Goal: Information Seeking & Learning: Learn about a topic

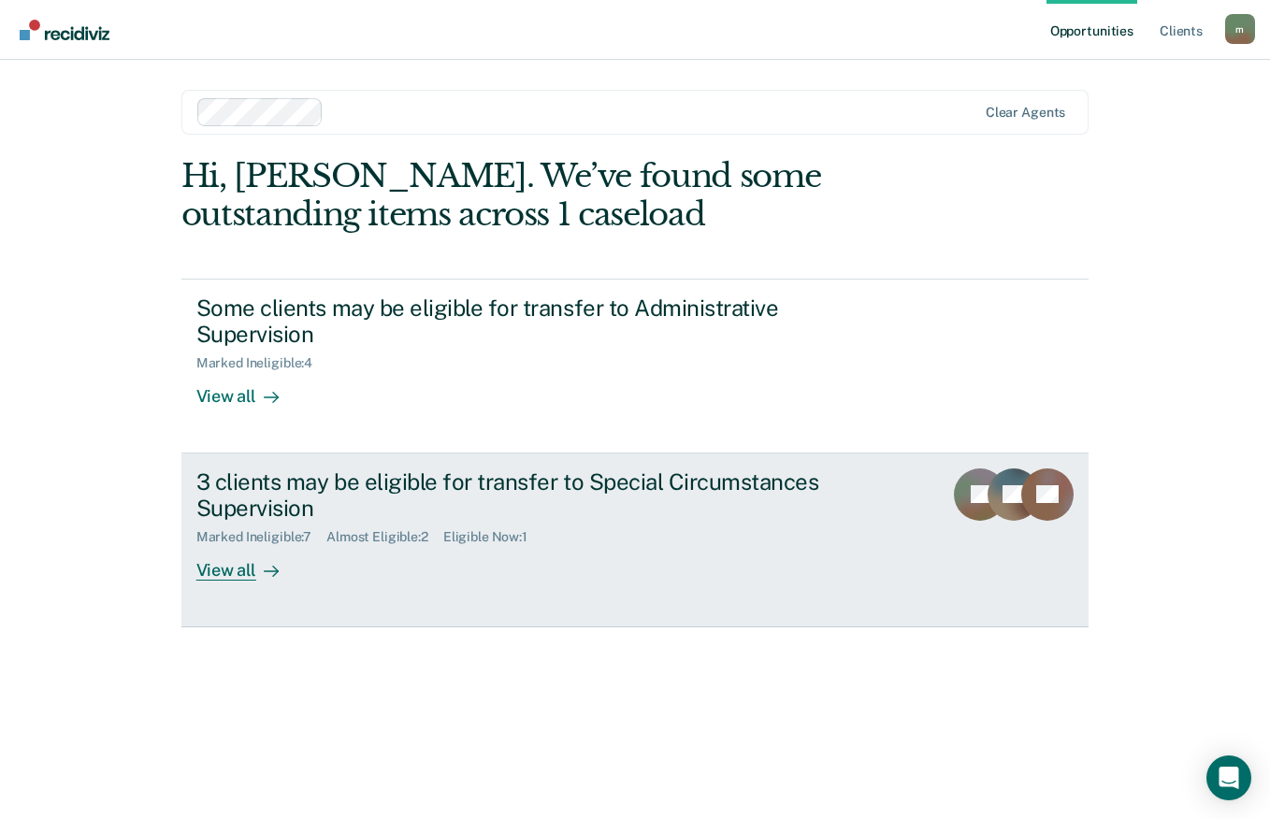
click at [259, 569] on div at bounding box center [267, 571] width 22 height 22
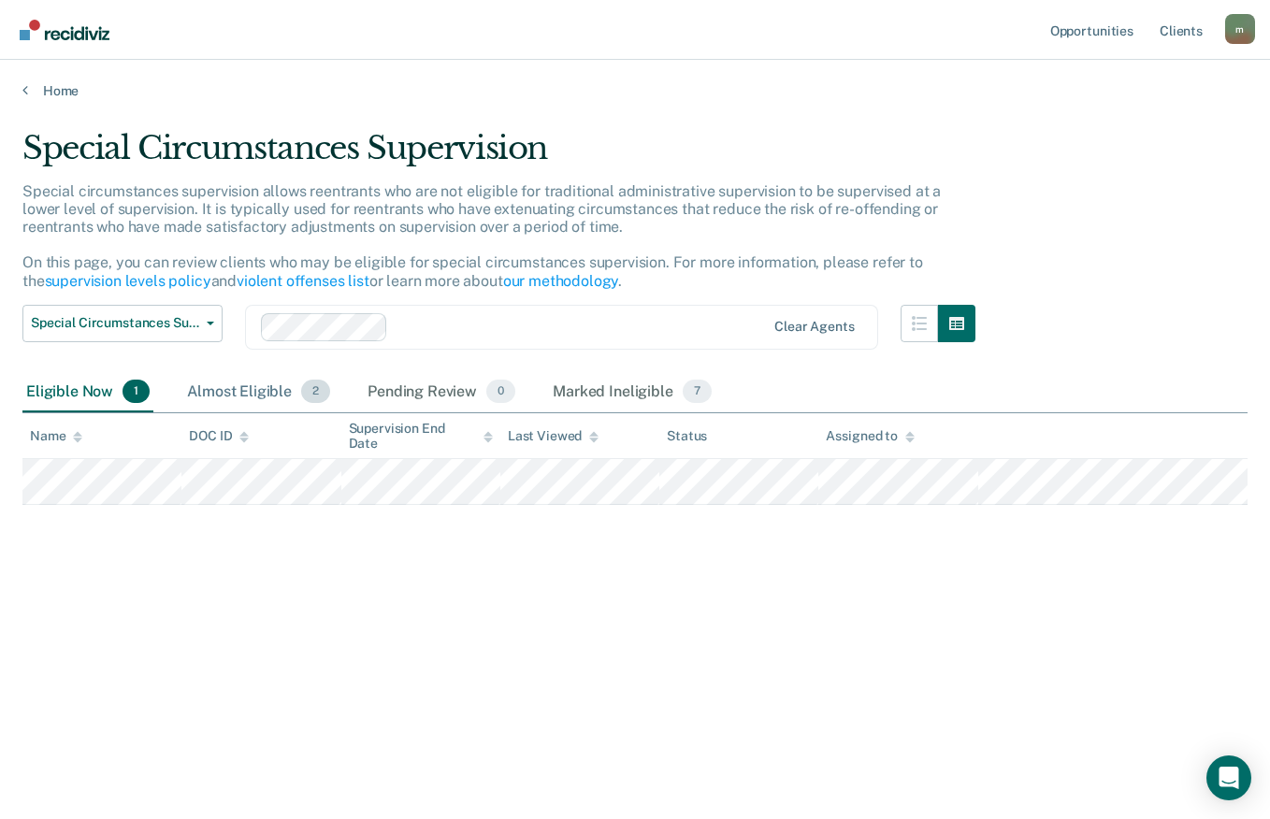
click at [235, 392] on div "Almost Eligible 2" at bounding box center [258, 392] width 151 height 41
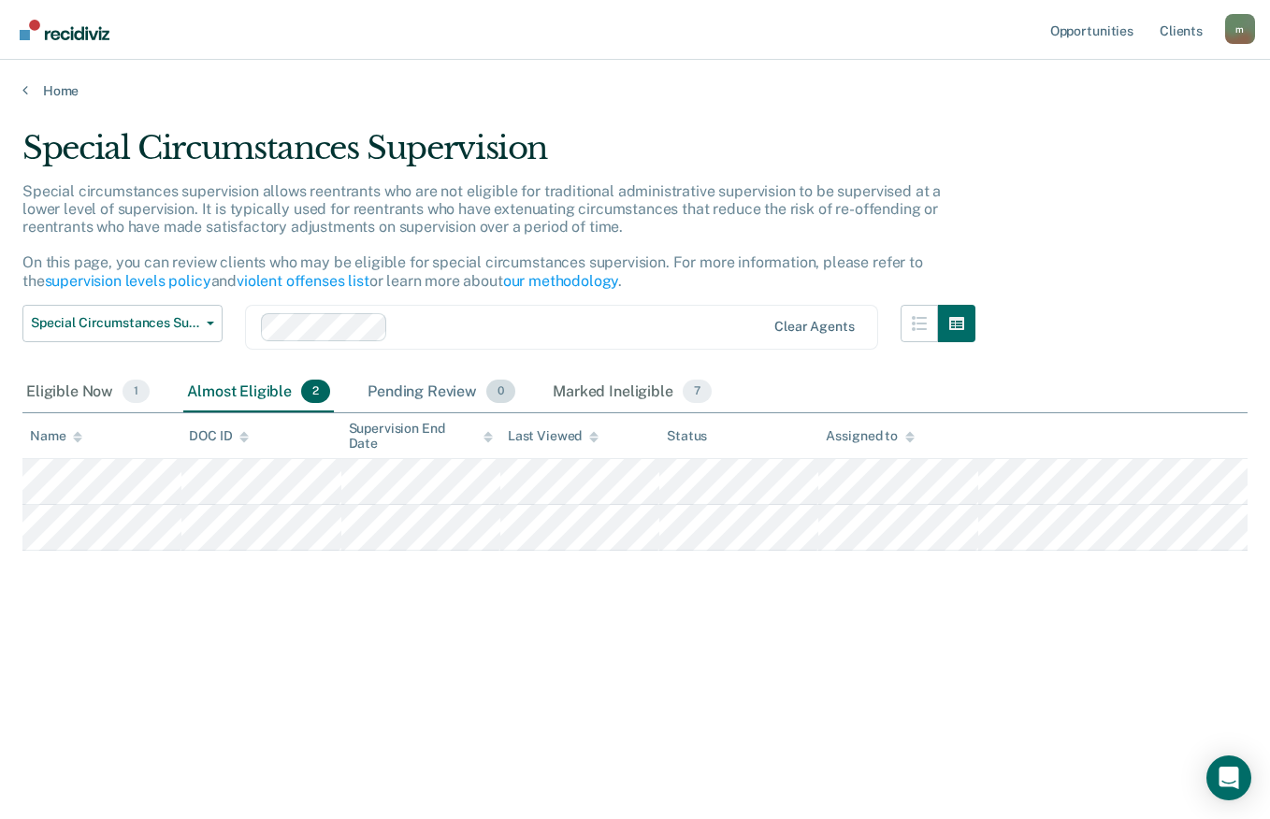
click at [425, 391] on div "Pending Review 0" at bounding box center [441, 392] width 155 height 41
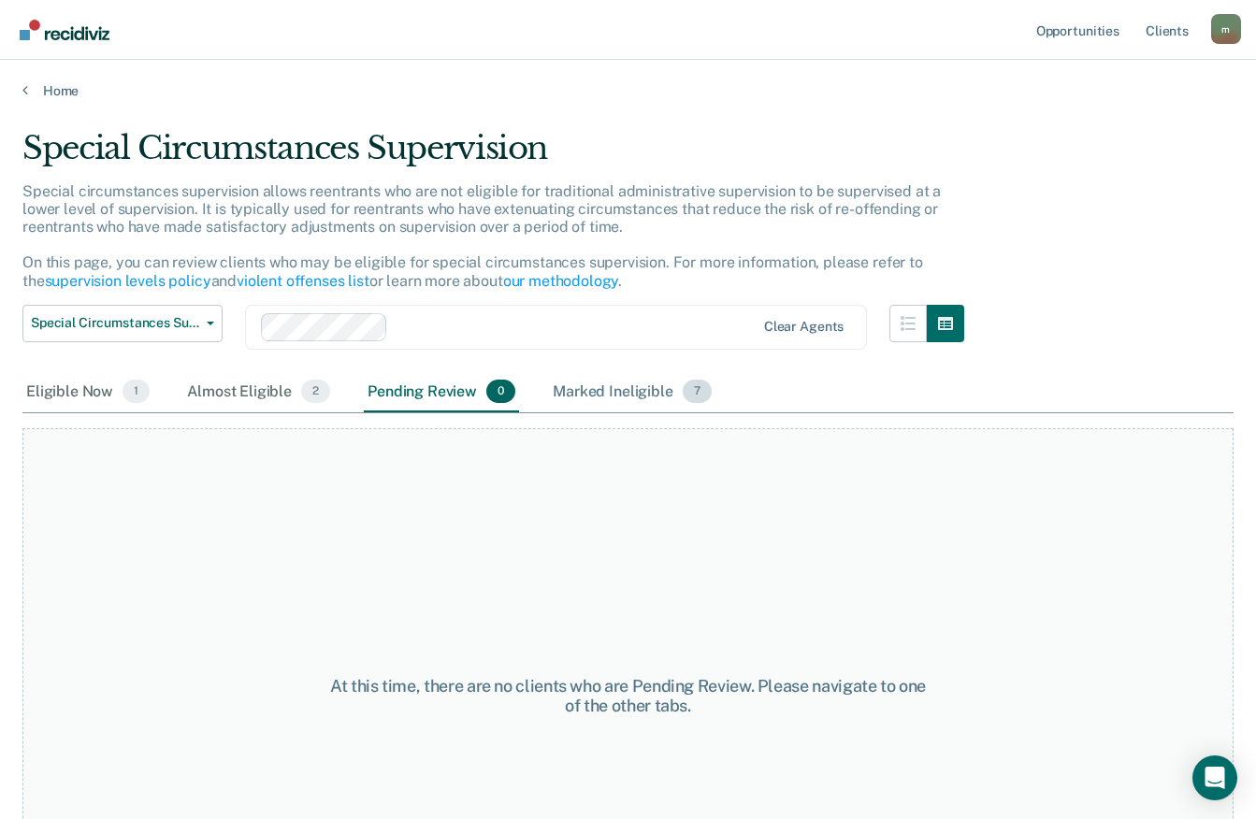
click at [621, 393] on div "Marked Ineligible 7" at bounding box center [632, 392] width 166 height 41
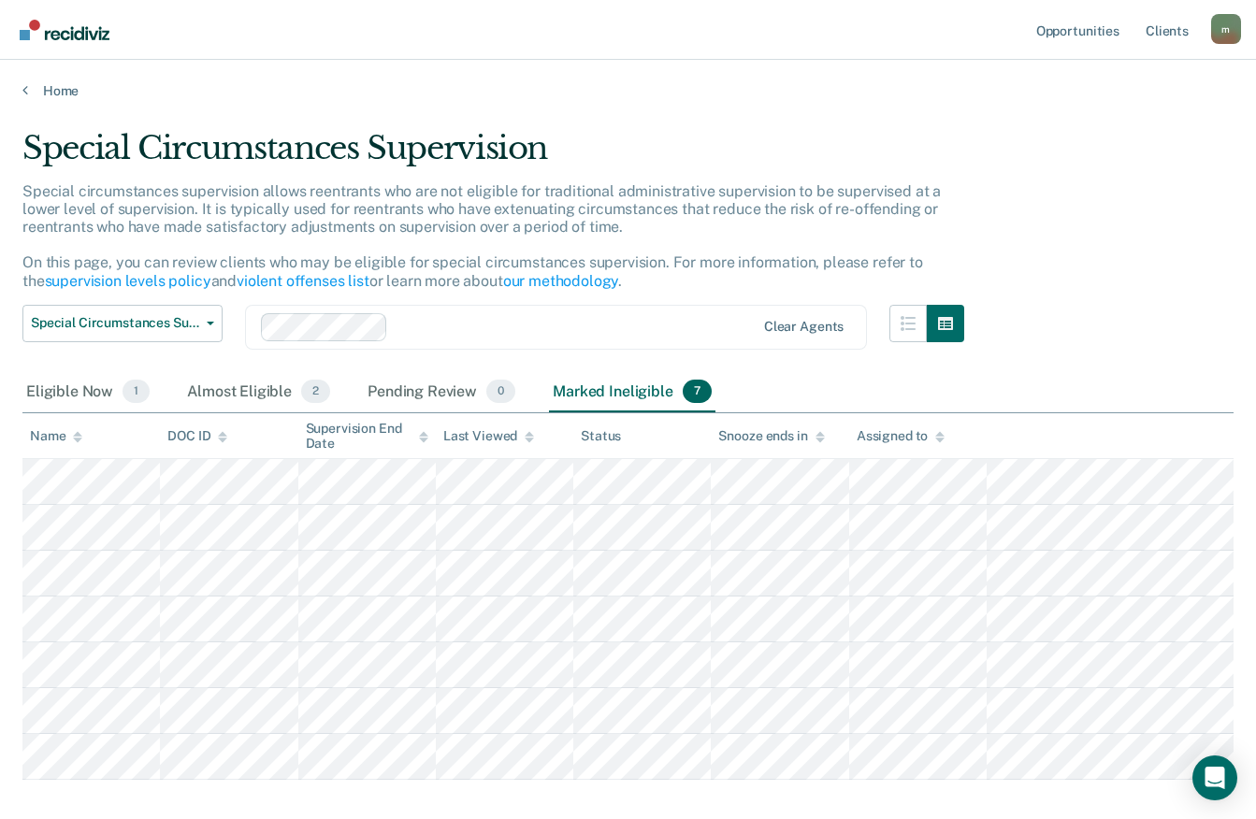
click at [1167, 230] on div "Special Circumstances Supervision Special circumstances supervision allows reen…" at bounding box center [627, 451] width 1211 height 645
click at [198, 320] on span "Special Circumstances Supervision" at bounding box center [115, 323] width 168 height 16
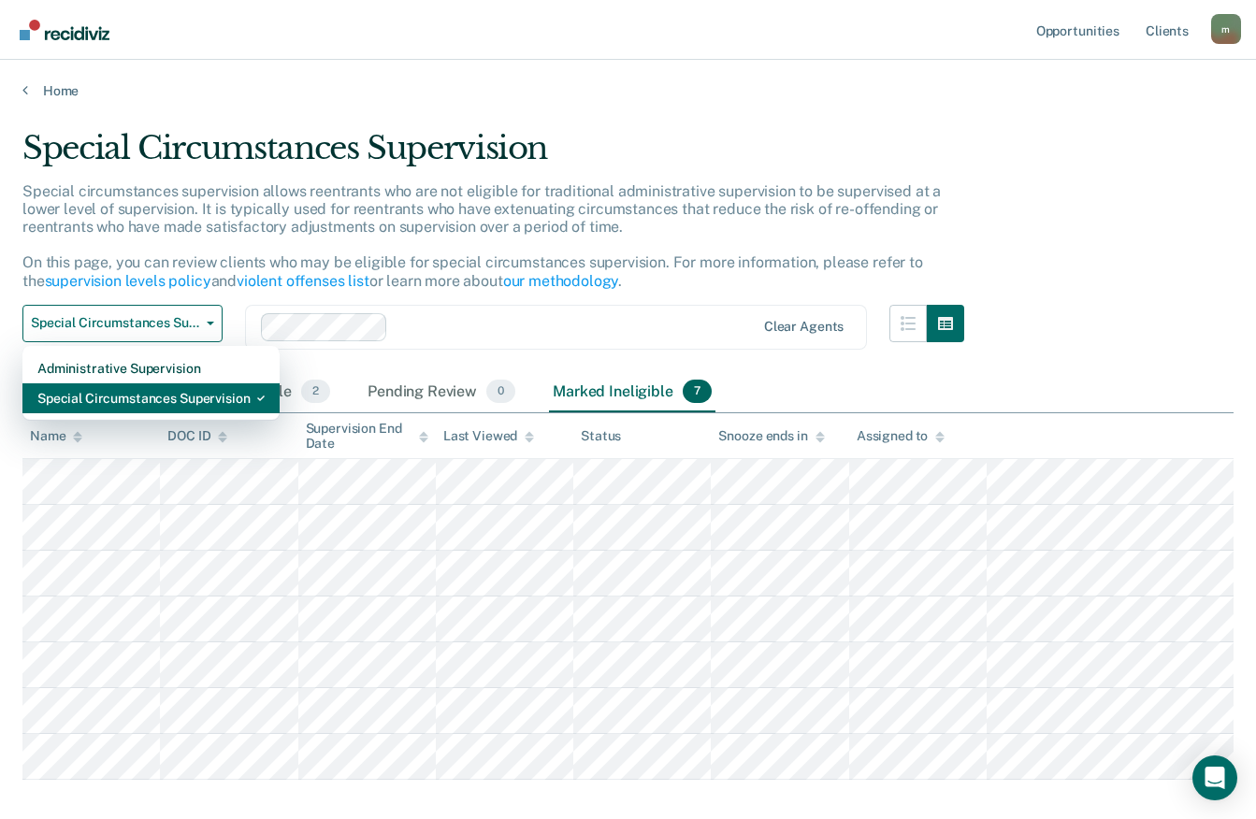
click at [175, 399] on div "Special Circumstances Supervision" at bounding box center [150, 398] width 227 height 30
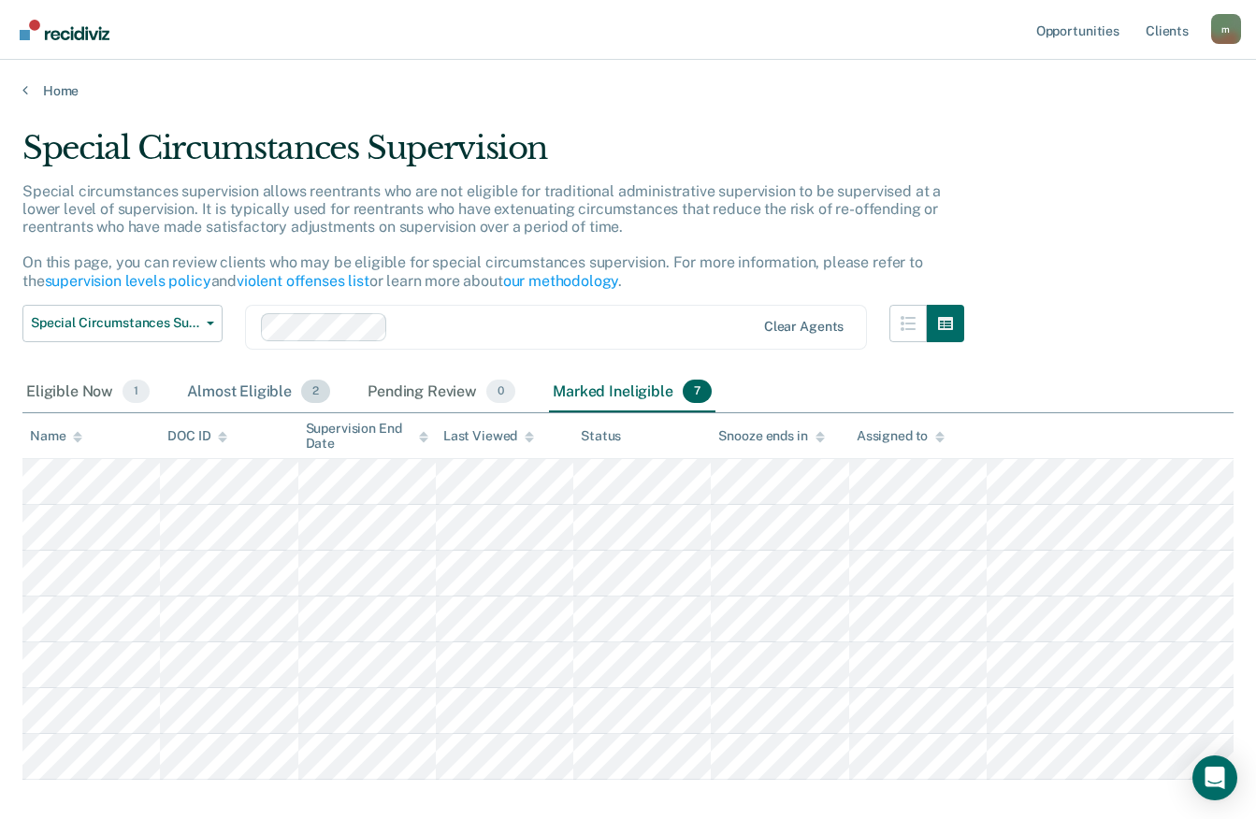
click at [229, 388] on div "Almost Eligible 2" at bounding box center [258, 392] width 151 height 41
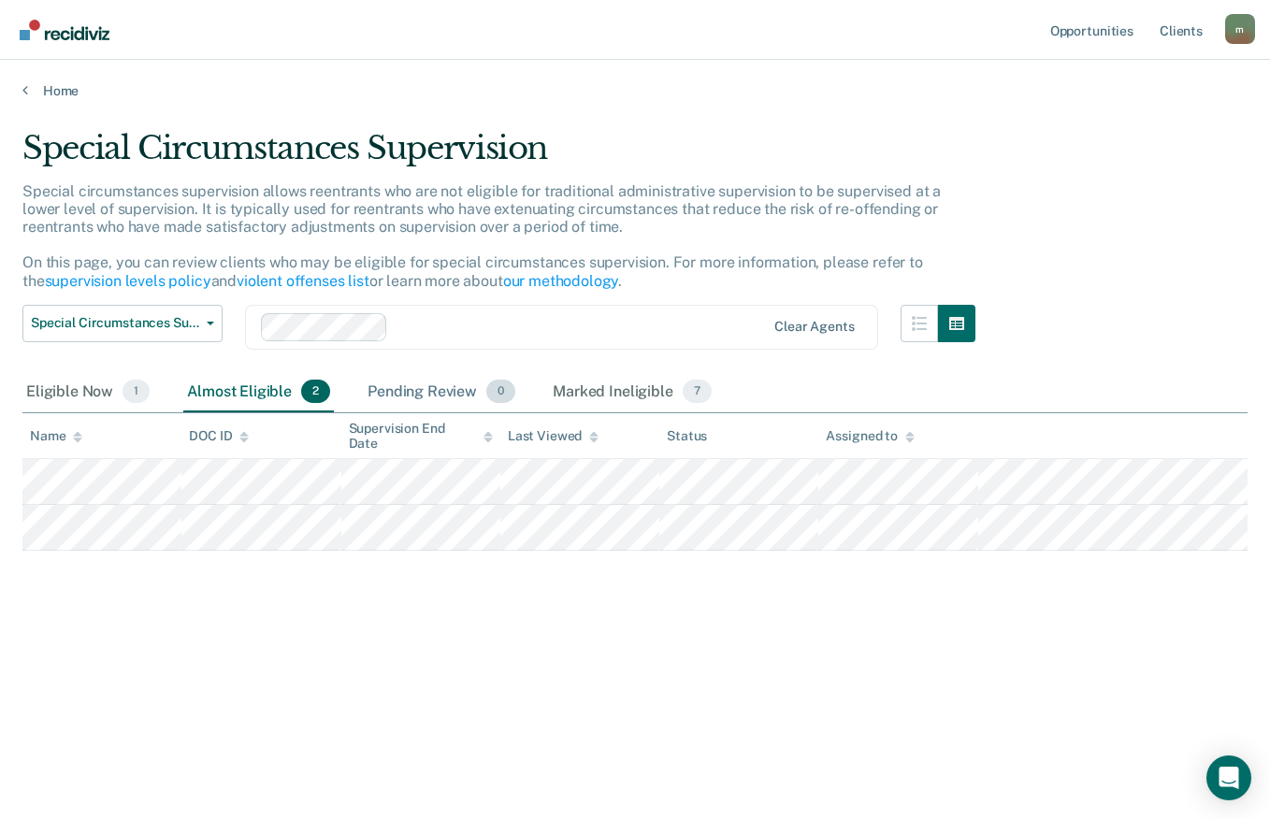
click at [427, 390] on div "Pending Review 0" at bounding box center [441, 392] width 155 height 41
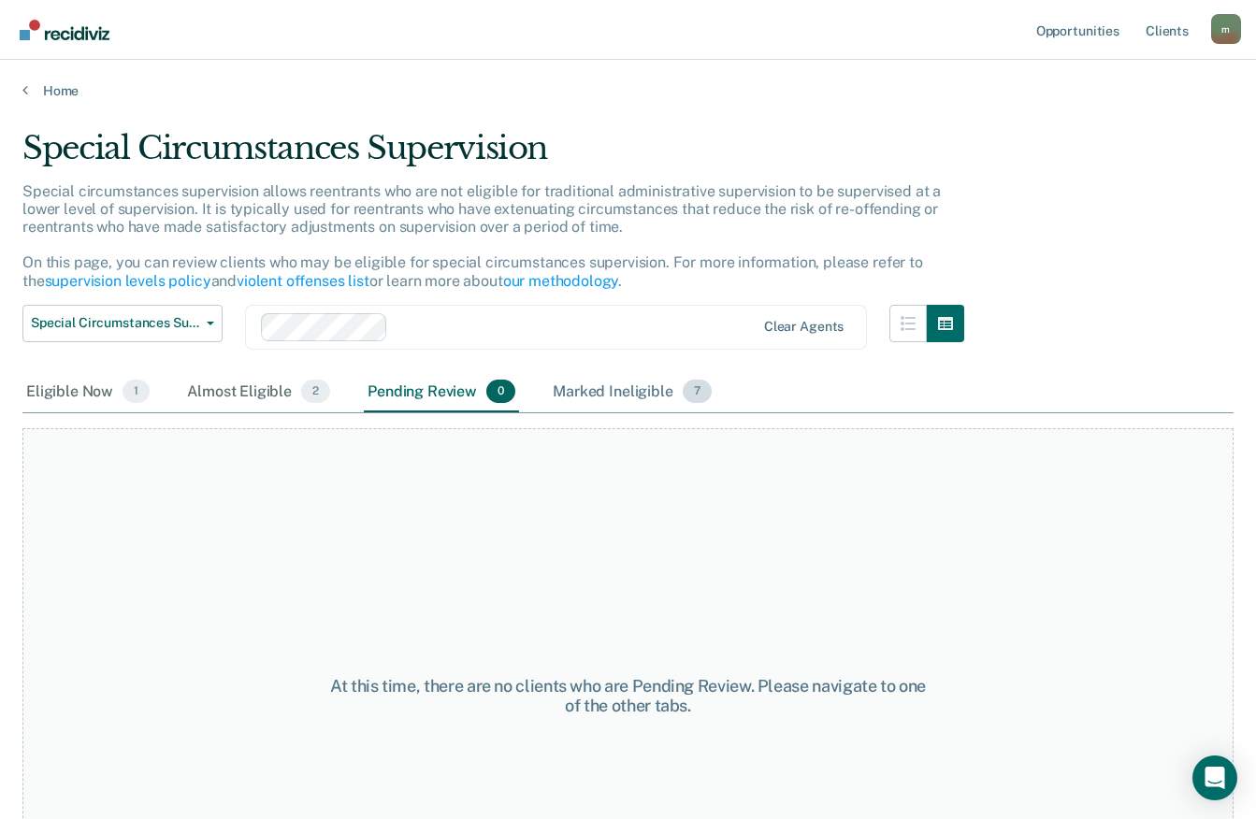
click at [613, 393] on div "Marked Ineligible 7" at bounding box center [632, 392] width 166 height 41
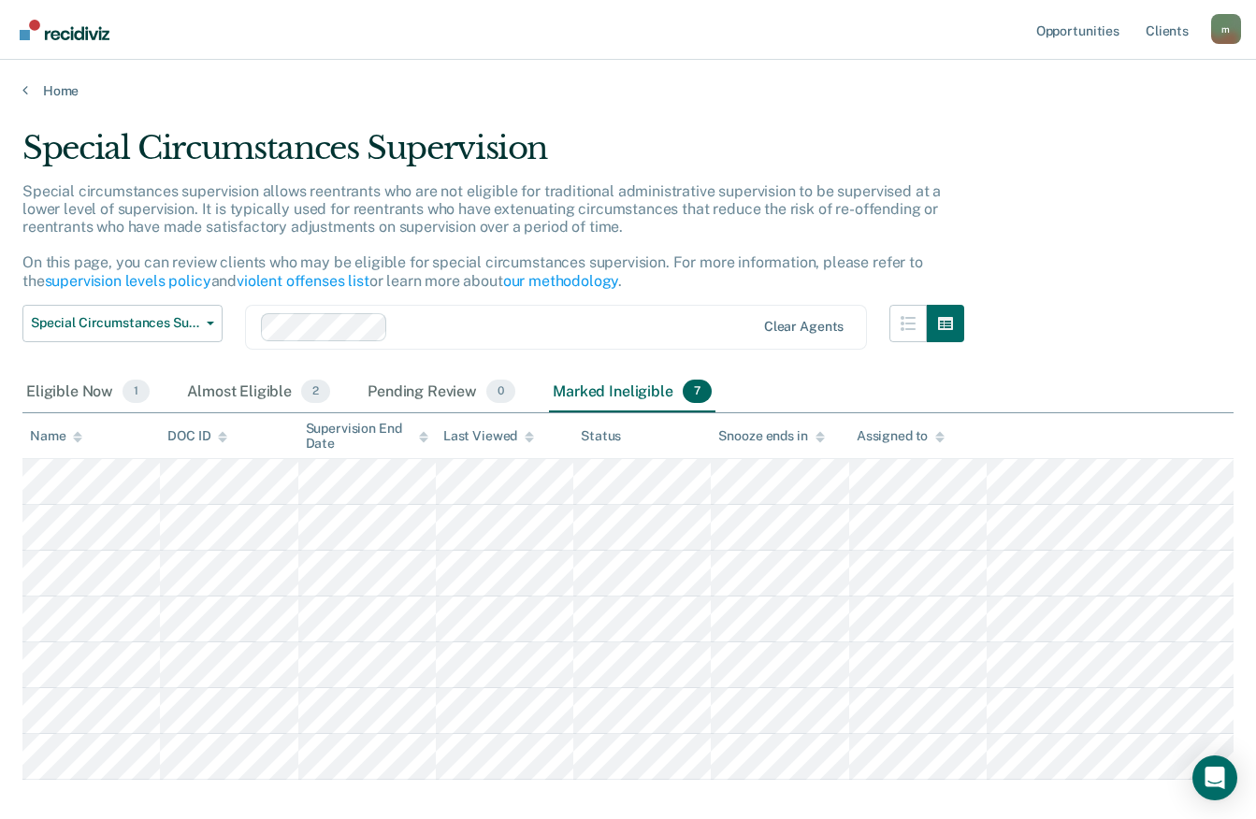
click at [208, 320] on button "Special Circumstances Supervision" at bounding box center [122, 323] width 200 height 37
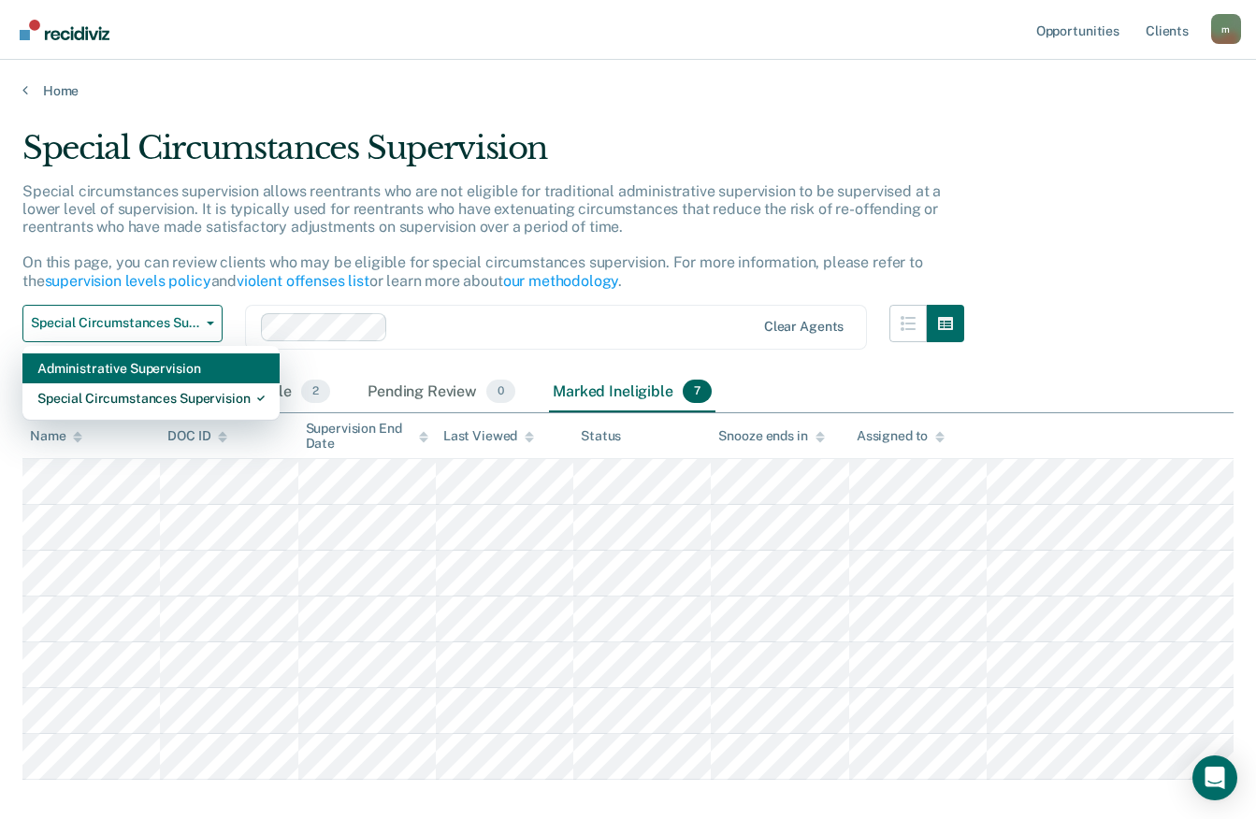
click at [169, 368] on div "Administrative Supervision" at bounding box center [150, 368] width 227 height 30
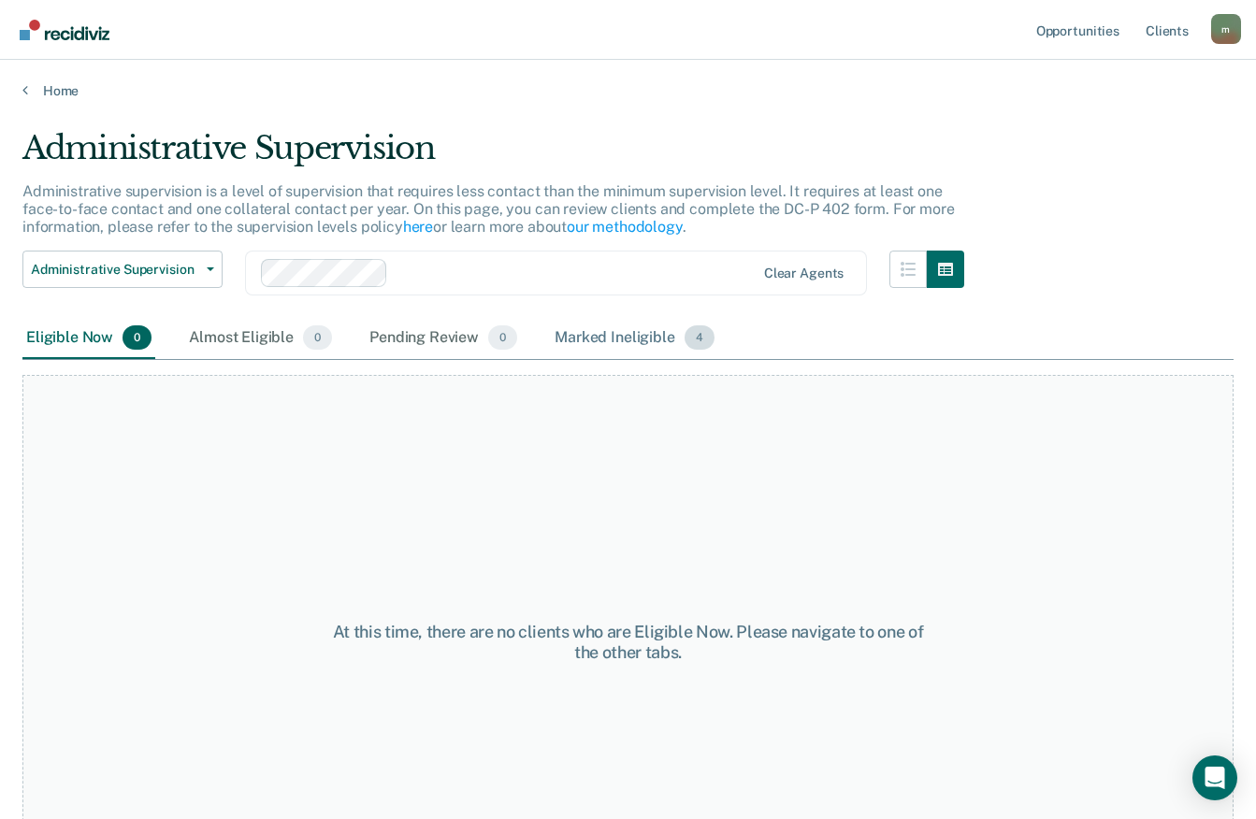
click at [618, 344] on div "Marked Ineligible 4" at bounding box center [634, 338] width 167 height 41
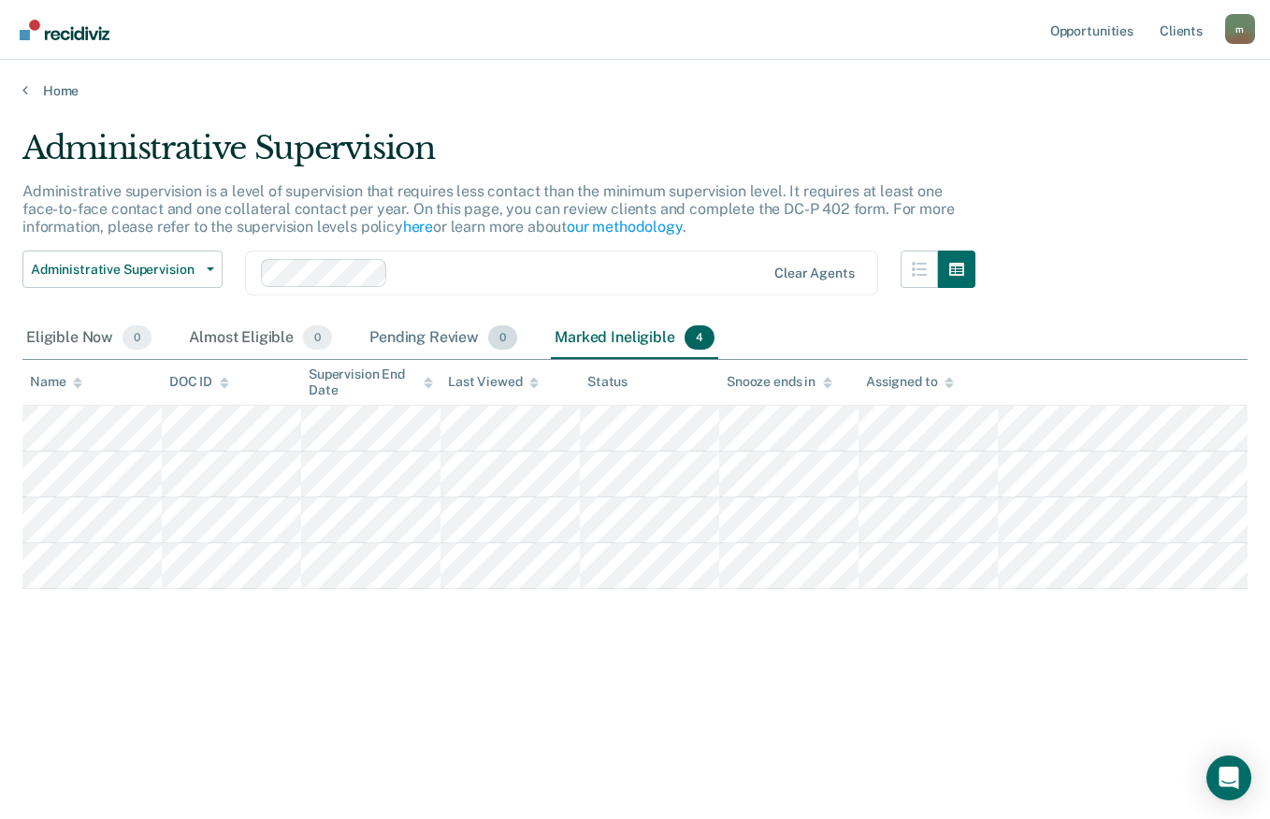
click at [449, 328] on div "Pending Review 0" at bounding box center [443, 338] width 155 height 41
